Goal: Information Seeking & Learning: Learn about a topic

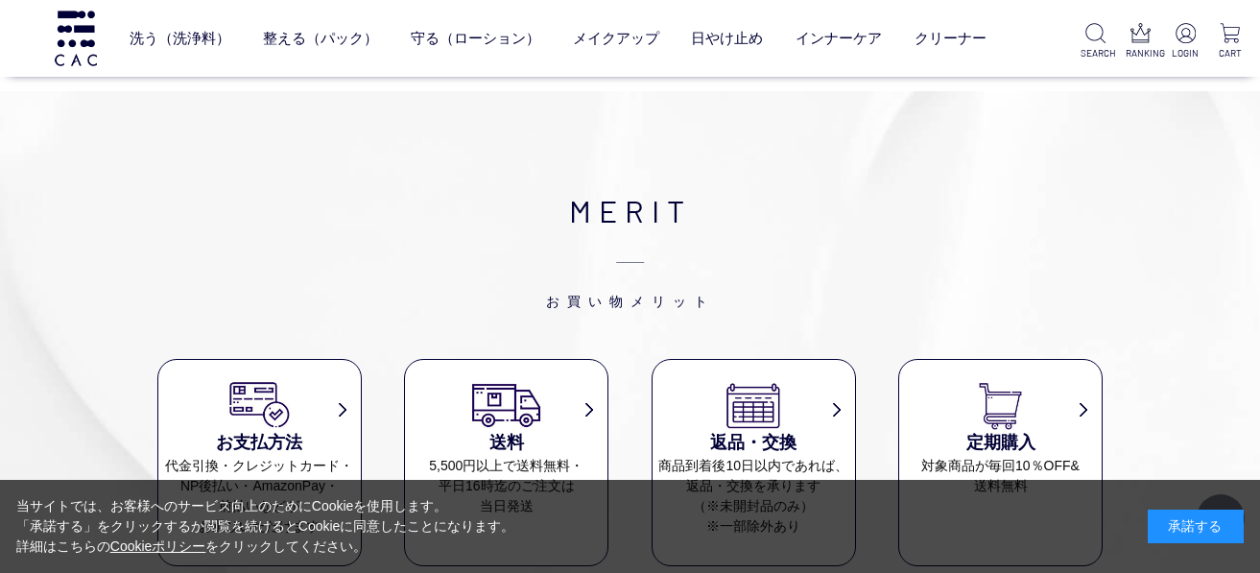
scroll to position [5622, 0]
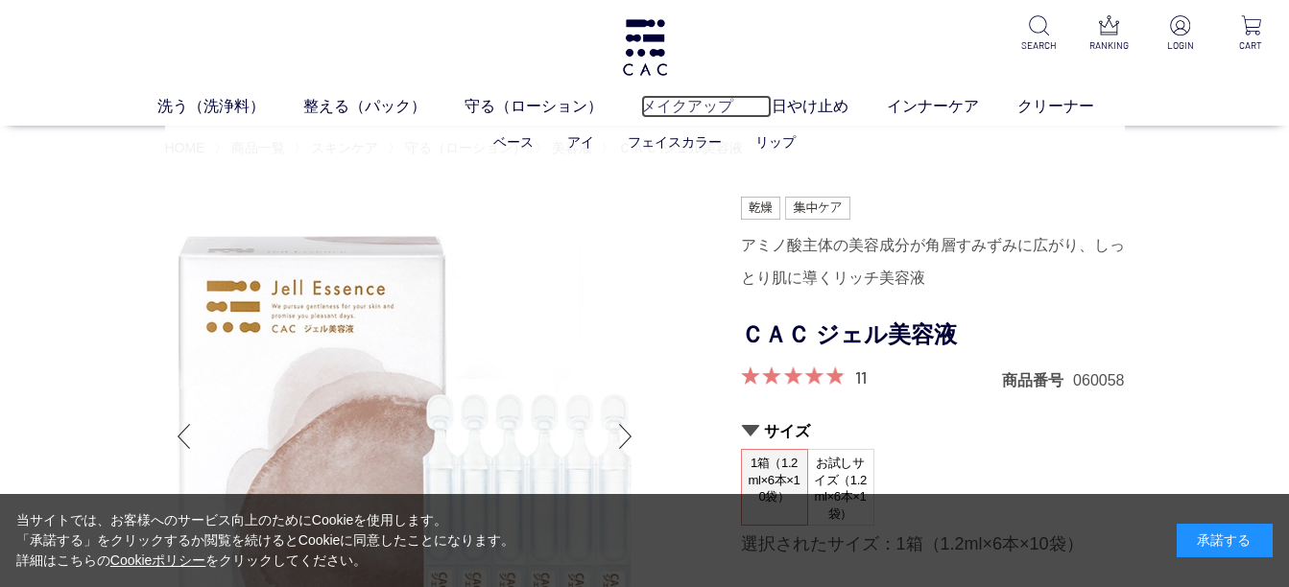
click at [698, 104] on link "メイクアップ" at bounding box center [706, 106] width 131 height 23
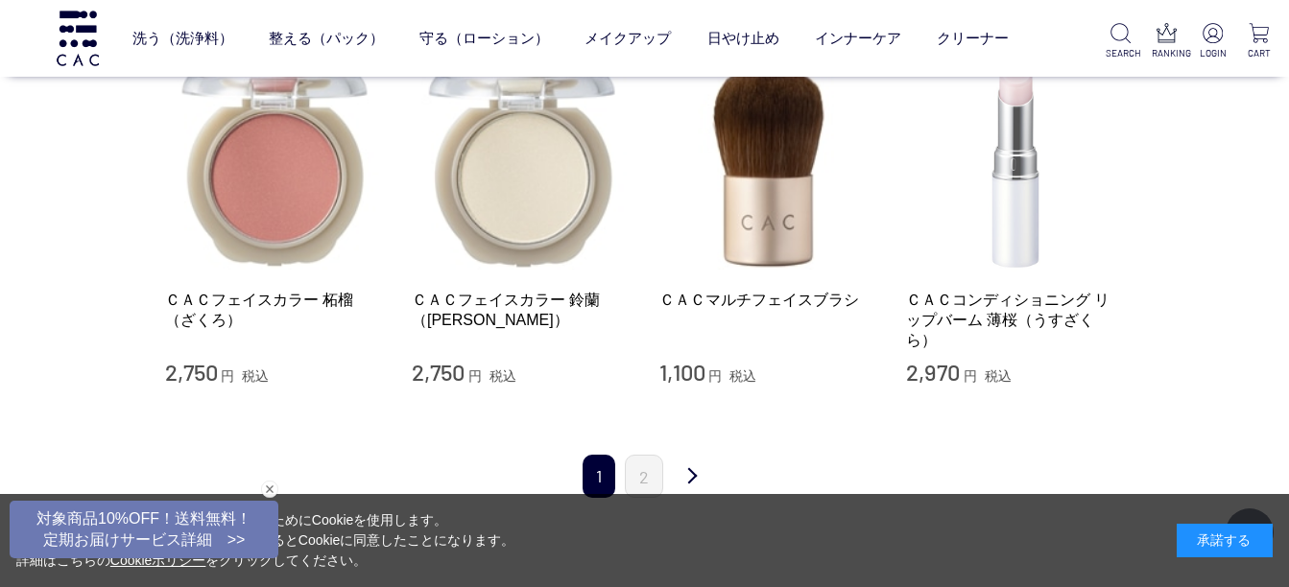
scroll to position [1919, 0]
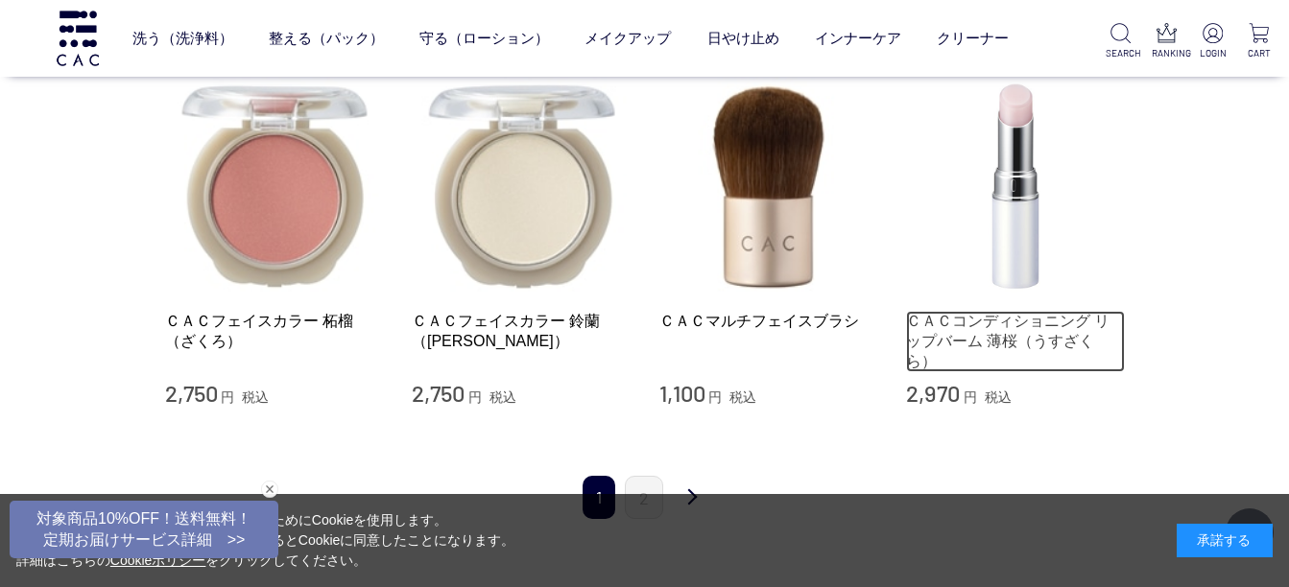
click at [1045, 315] on link "ＣＡＣコンディショニング リップバーム 薄桜（うすざくら）" at bounding box center [1015, 341] width 219 height 61
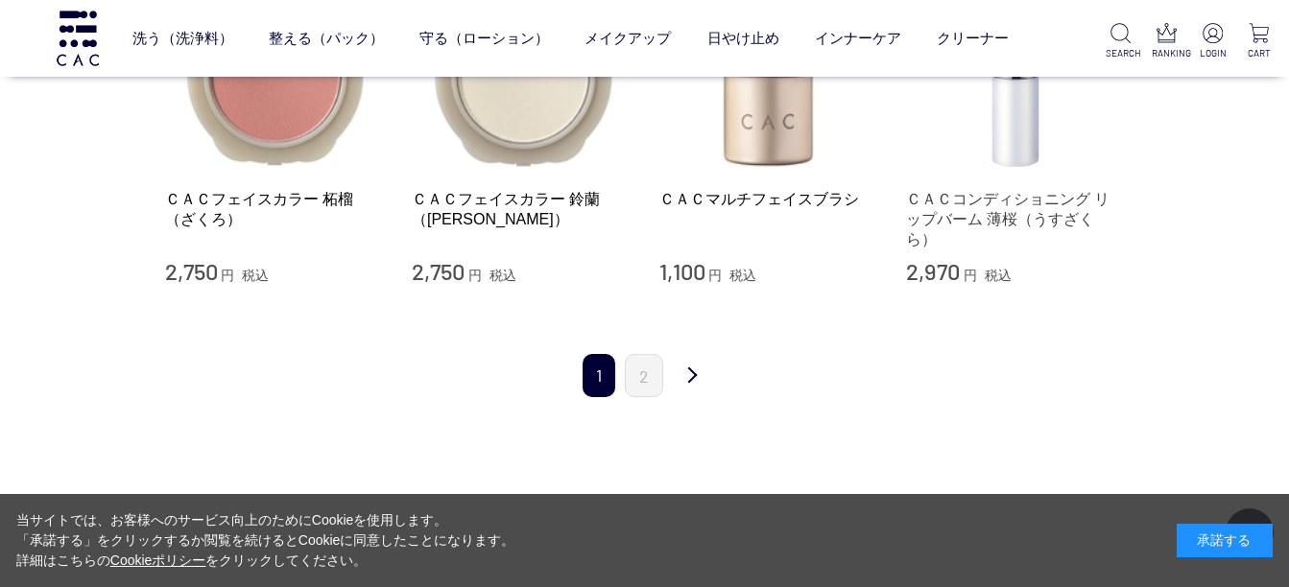
scroll to position [2207, 0]
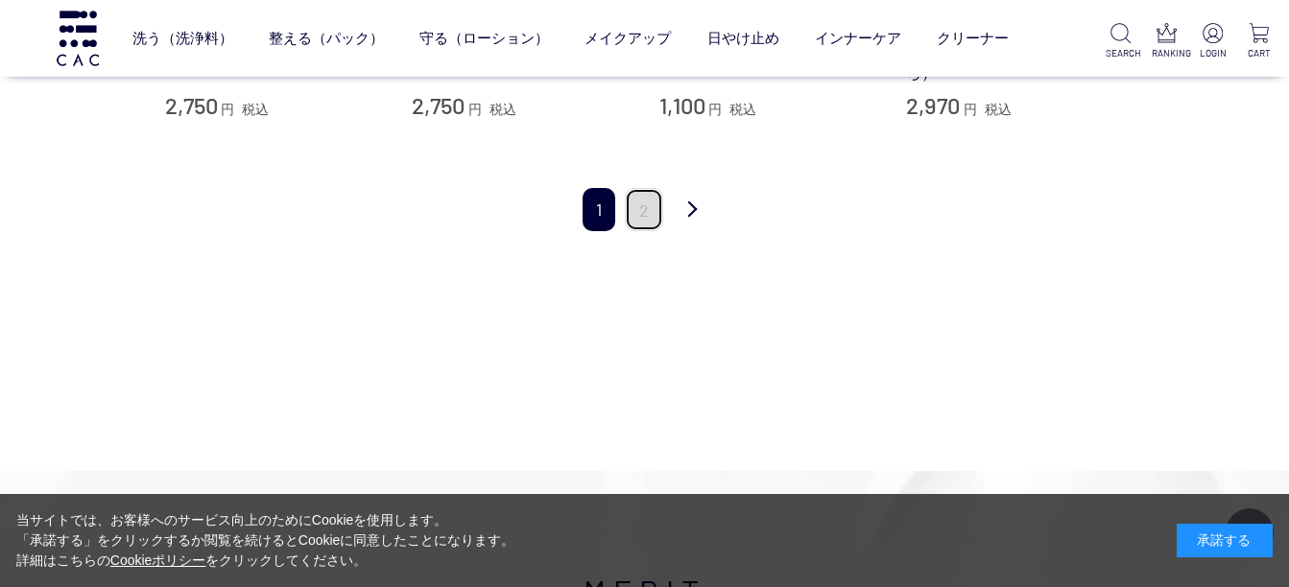
click at [641, 191] on link "2" at bounding box center [644, 209] width 38 height 43
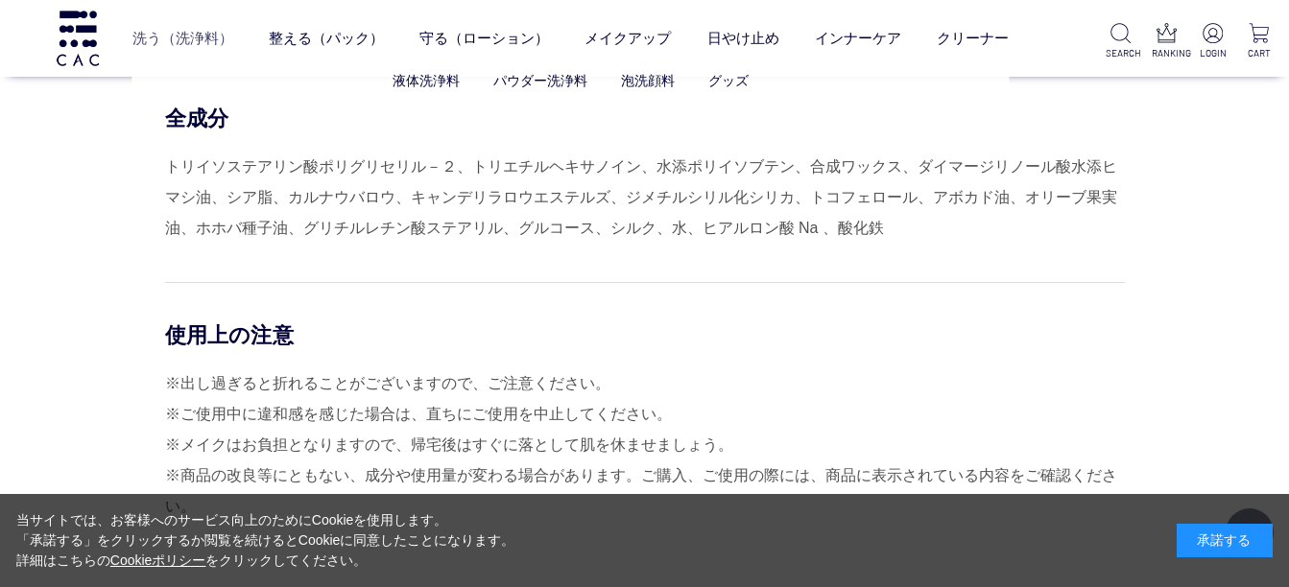
scroll to position [1151, 0]
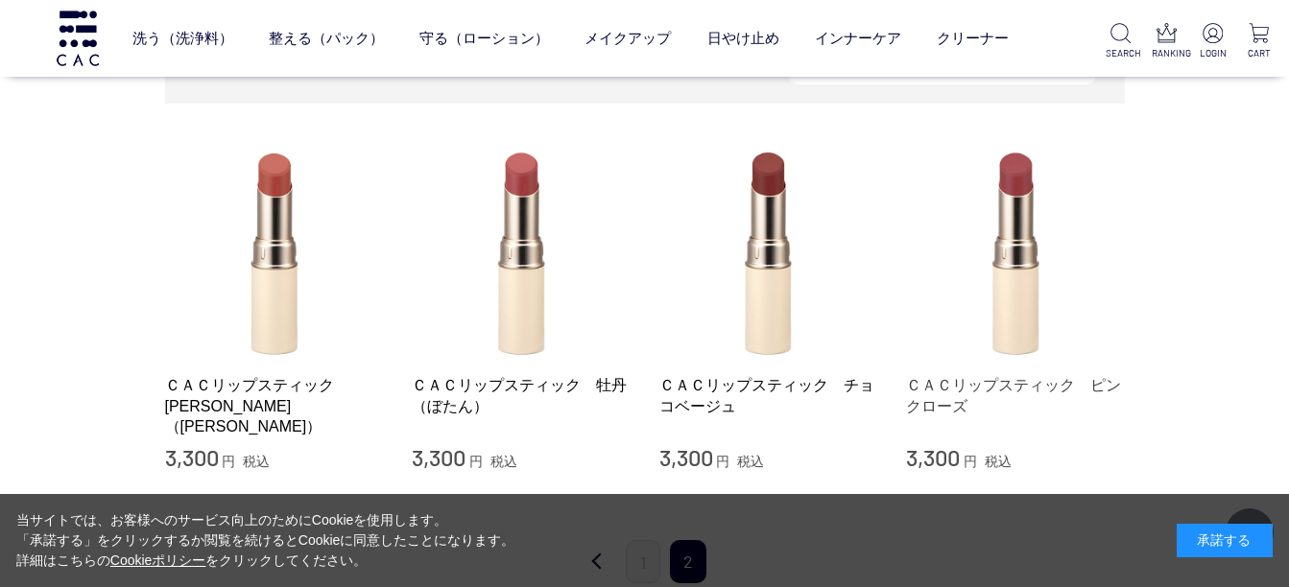
scroll to position [384, 0]
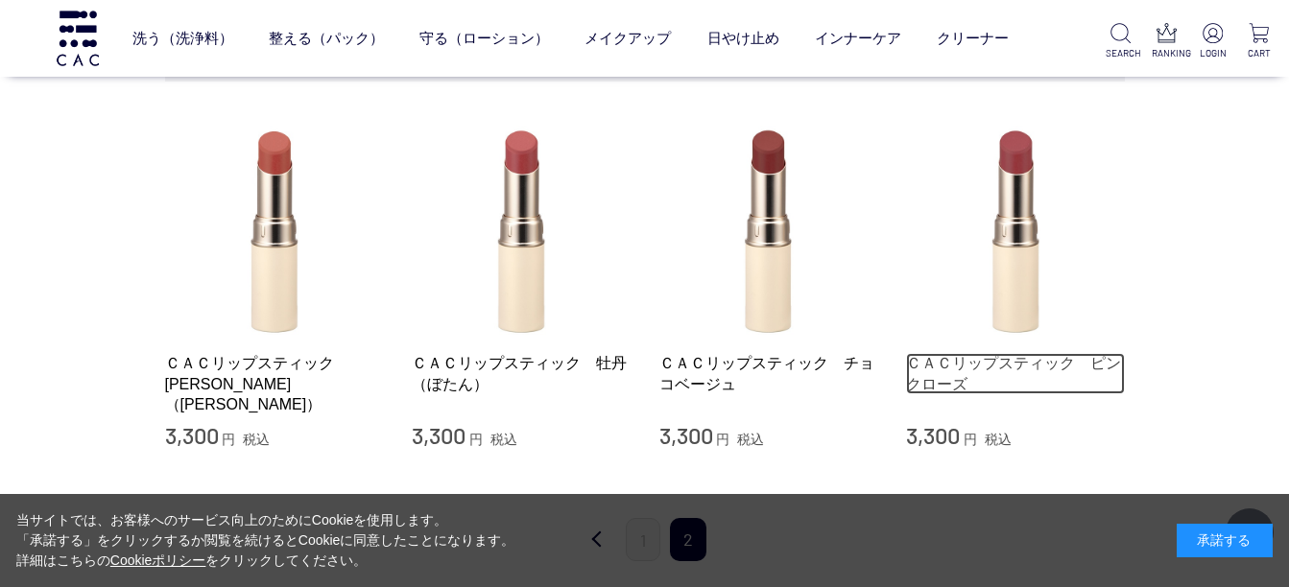
click at [1017, 356] on link "ＣＡＣリップスティック　ピンクローズ" at bounding box center [1015, 373] width 219 height 41
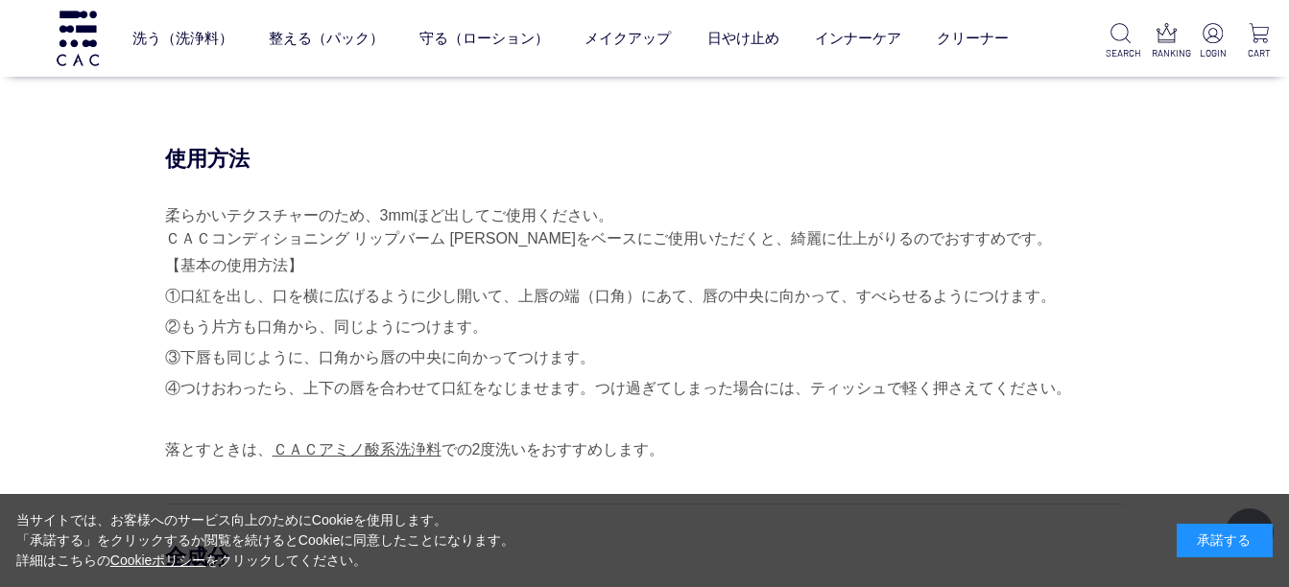
scroll to position [1151, 0]
